Goal: Task Accomplishment & Management: Complete application form

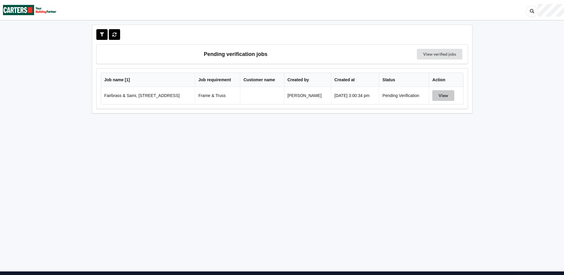
click at [442, 95] on button "View" at bounding box center [443, 95] width 22 height 11
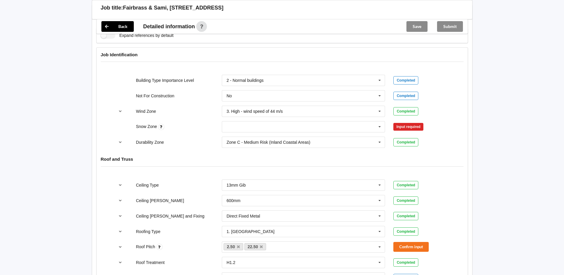
scroll to position [238, 0]
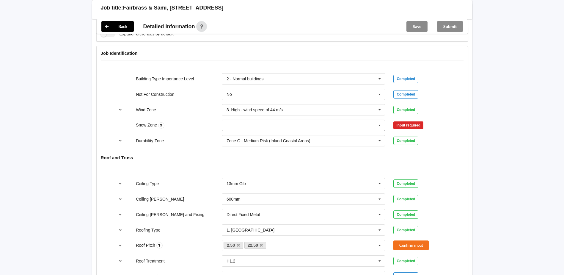
click at [381, 126] on icon at bounding box center [379, 125] width 9 height 11
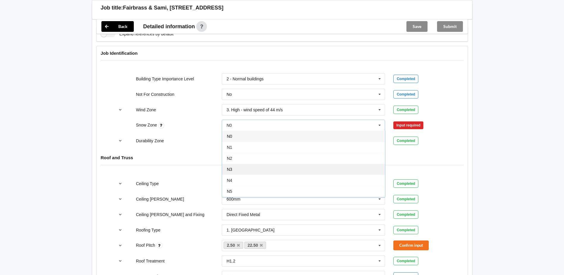
click at [249, 166] on div "N3" at bounding box center [303, 168] width 163 height 11
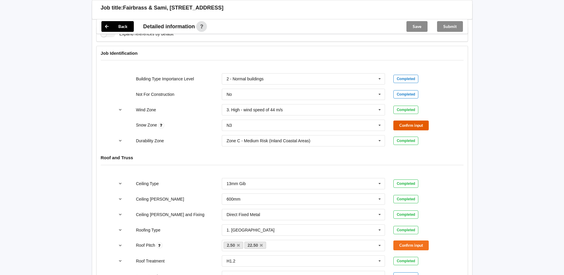
click at [416, 125] on button "Confirm input" at bounding box center [410, 125] width 35 height 10
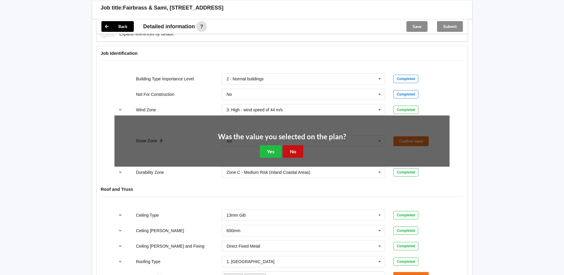
click at [292, 151] on button "No" at bounding box center [293, 151] width 21 height 12
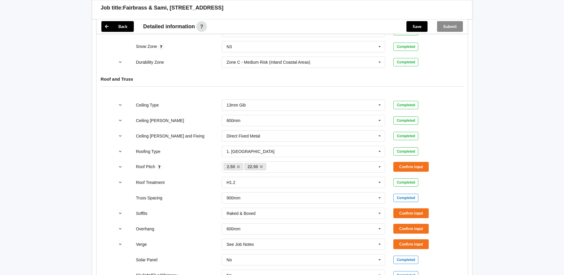
scroll to position [327, 0]
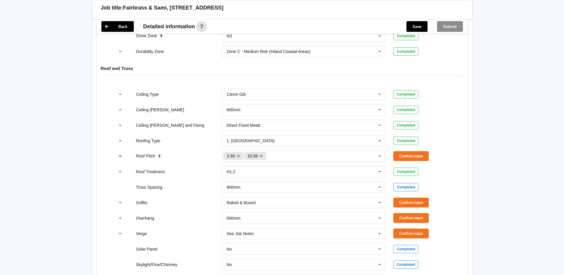
click at [121, 155] on icon "reference-toggle" at bounding box center [120, 156] width 5 height 4
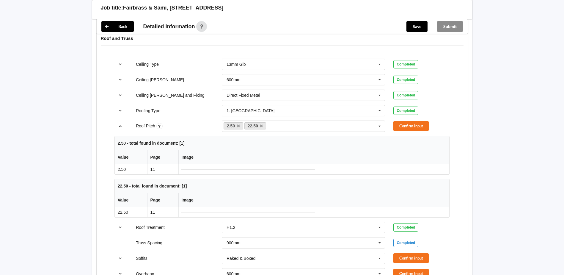
scroll to position [357, 0]
click at [239, 125] on icon at bounding box center [238, 126] width 3 height 4
click at [423, 127] on button "Confirm input" at bounding box center [410, 126] width 35 height 10
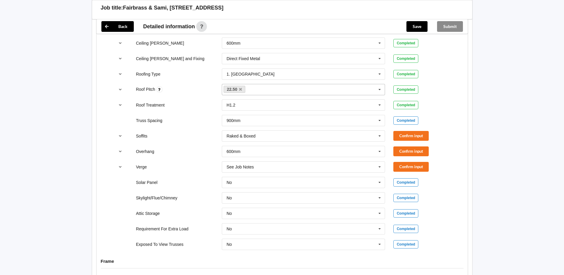
scroll to position [416, 0]
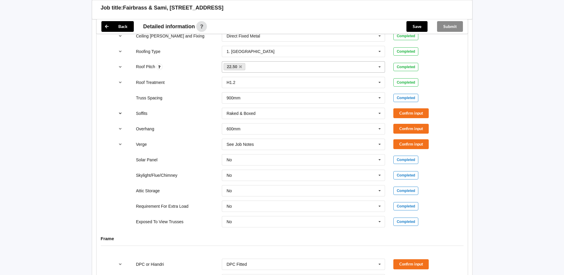
click at [121, 112] on icon "reference-toggle" at bounding box center [120, 113] width 5 height 4
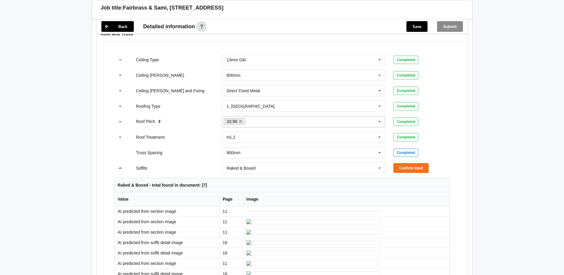
scroll to position [357, 0]
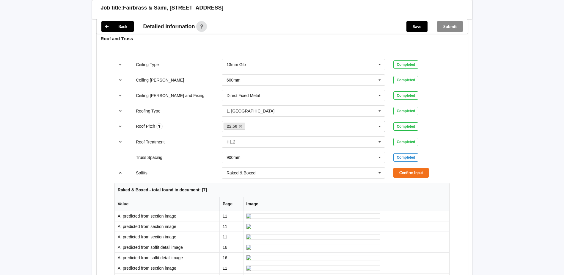
click at [120, 173] on icon "reference-toggle" at bounding box center [120, 173] width 5 height 4
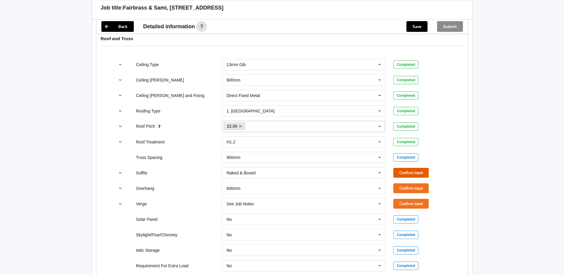
click at [406, 171] on button "Confirm input" at bounding box center [410, 173] width 35 height 10
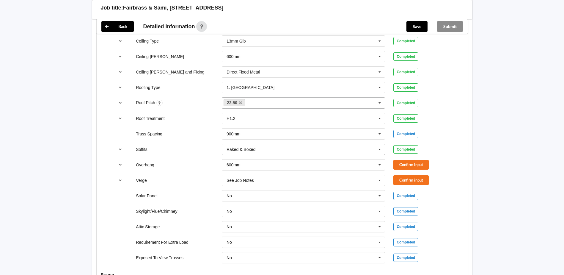
scroll to position [386, 0]
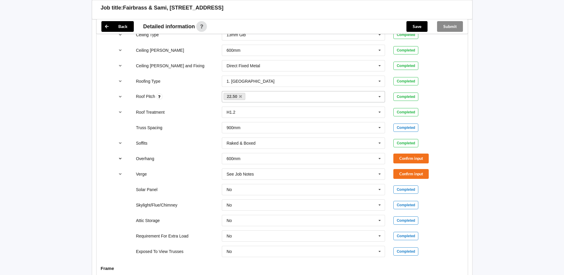
click at [119, 157] on icon "reference-toggle" at bounding box center [120, 158] width 5 height 4
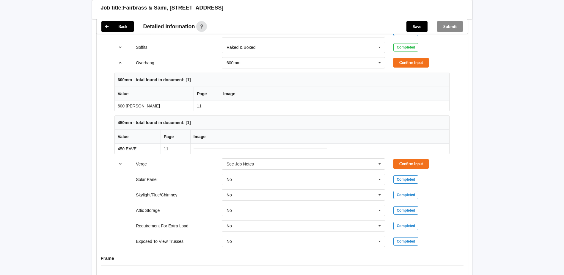
scroll to position [476, 0]
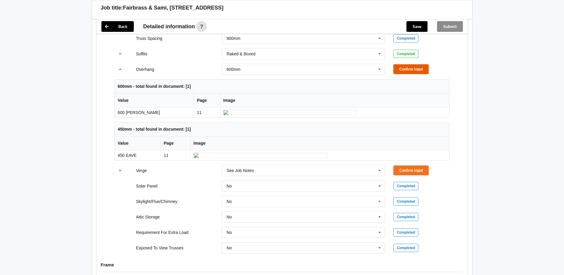
click at [406, 71] on button "Confirm input" at bounding box center [410, 69] width 35 height 10
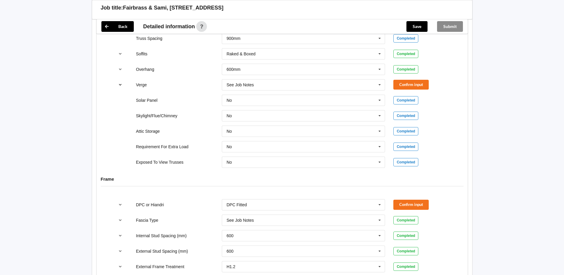
click at [120, 85] on icon "reference-toggle" at bounding box center [120, 85] width 5 height 4
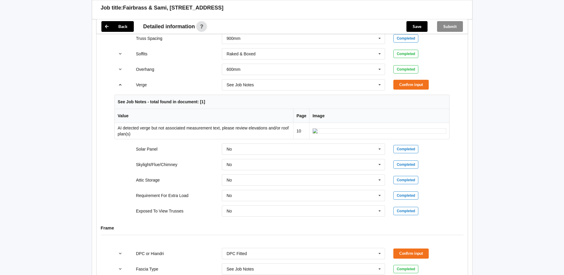
click at [120, 85] on icon "reference-toggle" at bounding box center [120, 85] width 5 height 4
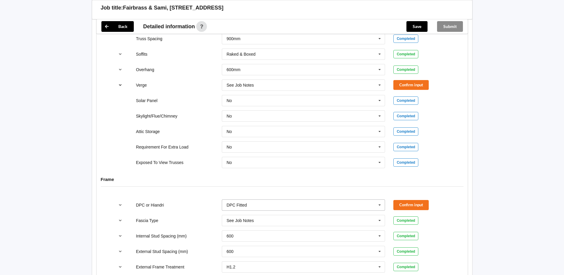
scroll to position [446, 0]
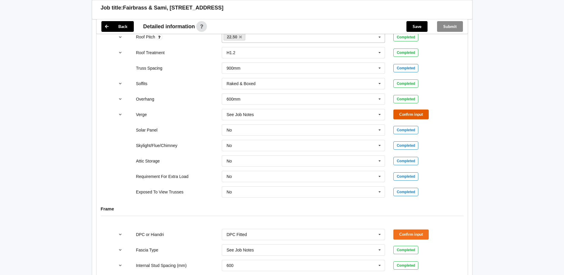
click at [413, 116] on button "Confirm input" at bounding box center [410, 114] width 35 height 10
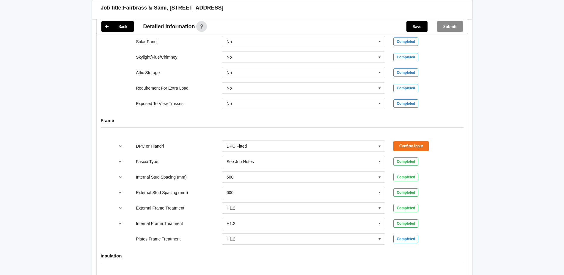
scroll to position [594, 0]
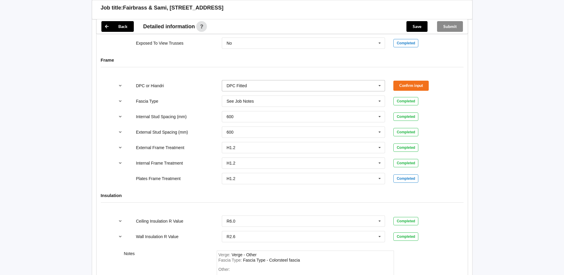
click at [379, 86] on icon at bounding box center [379, 85] width 9 height 11
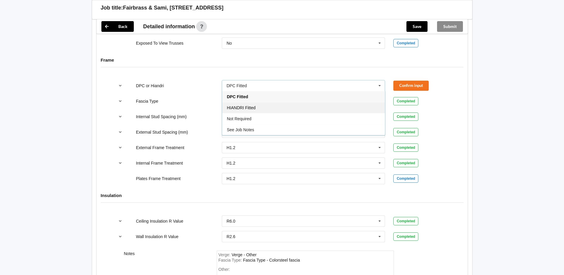
click at [295, 108] on div "HIANDRI Fitted" at bounding box center [303, 107] width 163 height 11
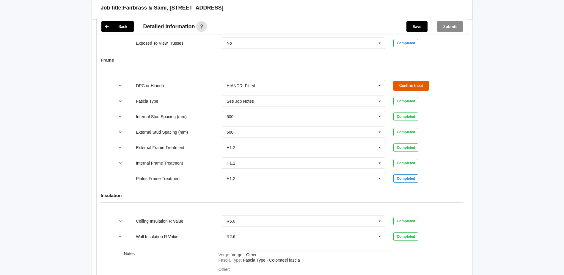
click at [422, 86] on button "Confirm input" at bounding box center [410, 86] width 35 height 10
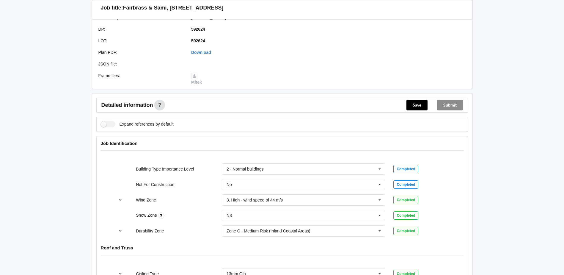
scroll to position [138, 0]
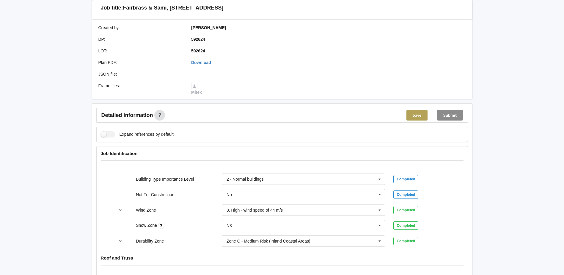
click at [414, 117] on button "Save" at bounding box center [416, 115] width 21 height 11
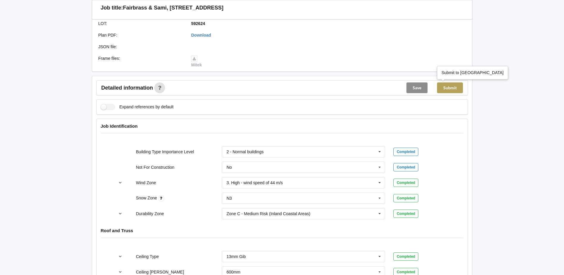
click at [451, 90] on button "Submit" at bounding box center [450, 87] width 26 height 11
